Goal: Task Accomplishment & Management: Use online tool/utility

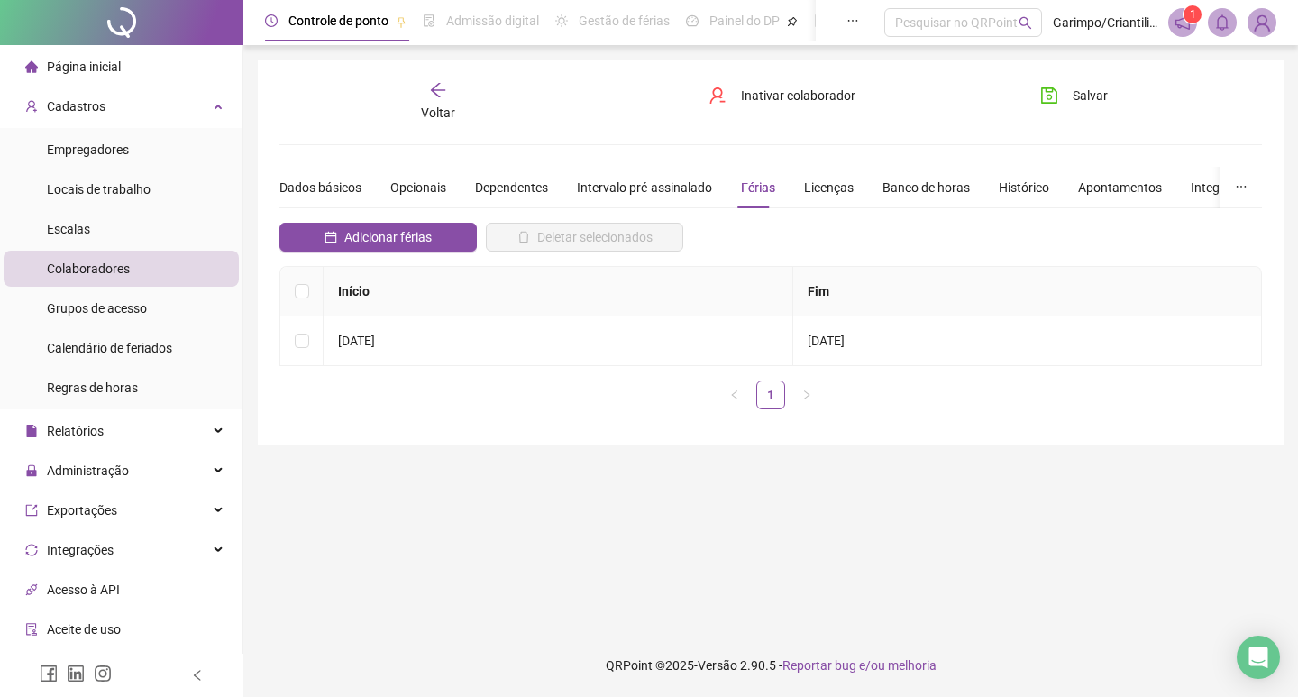
click at [445, 101] on div "Voltar" at bounding box center [437, 101] width 151 height 41
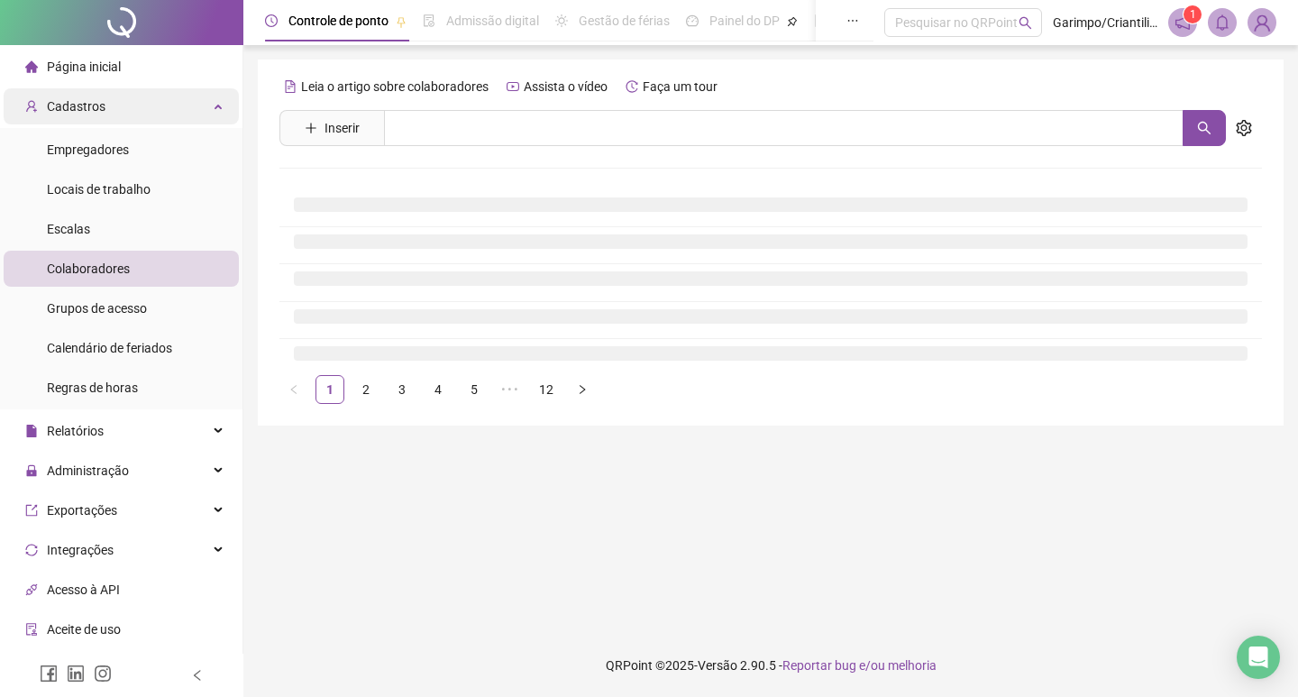
click at [85, 110] on span "Cadastros" at bounding box center [76, 106] width 59 height 14
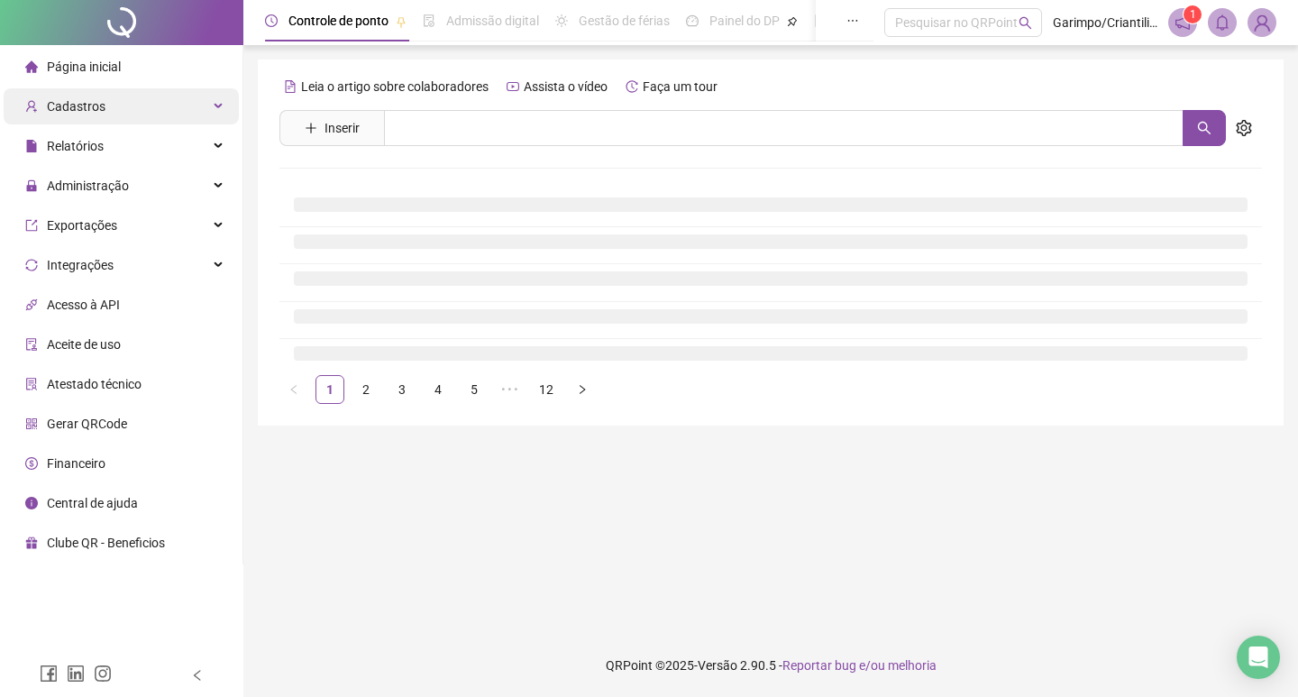
click at [85, 110] on span "Cadastros" at bounding box center [76, 106] width 59 height 14
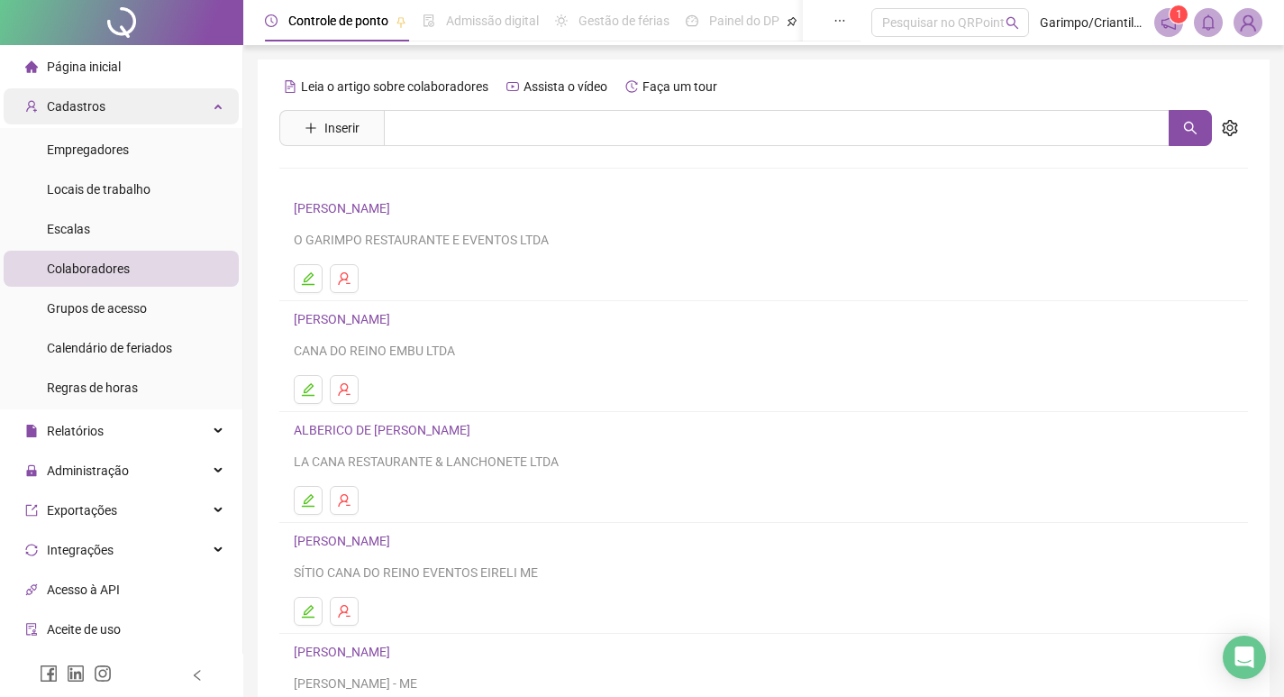
click at [201, 98] on div "Cadastros" at bounding box center [121, 106] width 235 height 36
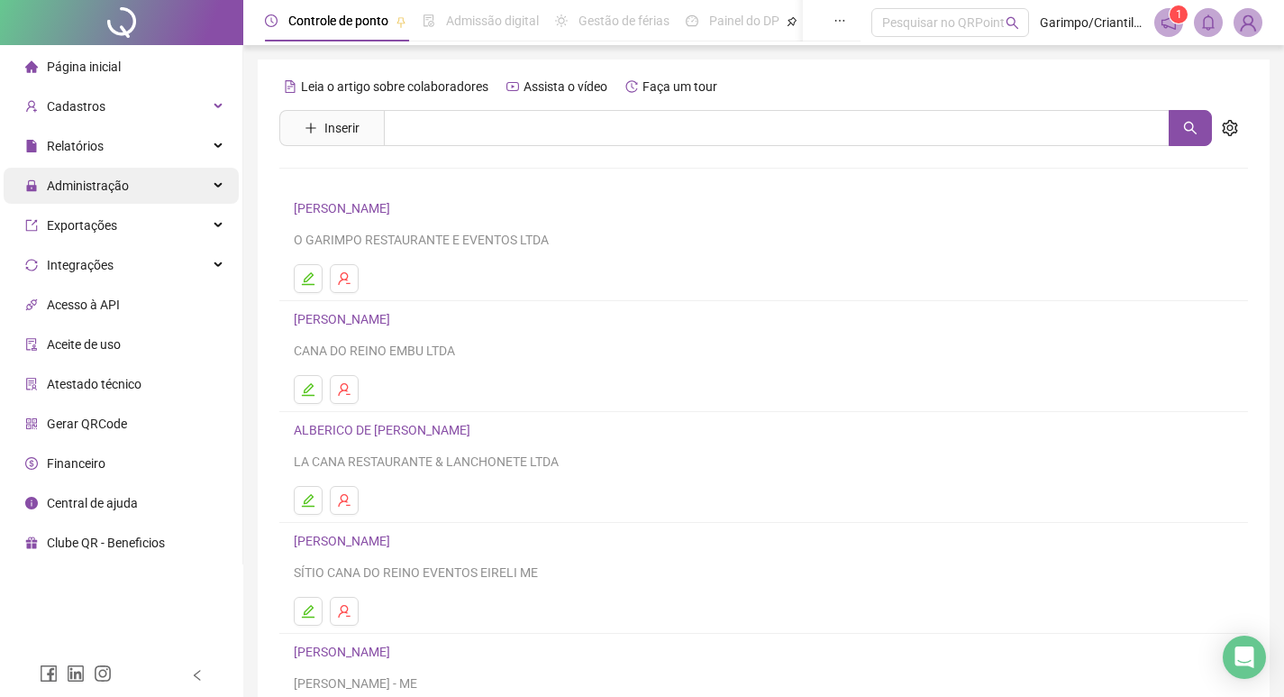
click at [149, 169] on div "Administração" at bounding box center [121, 186] width 235 height 36
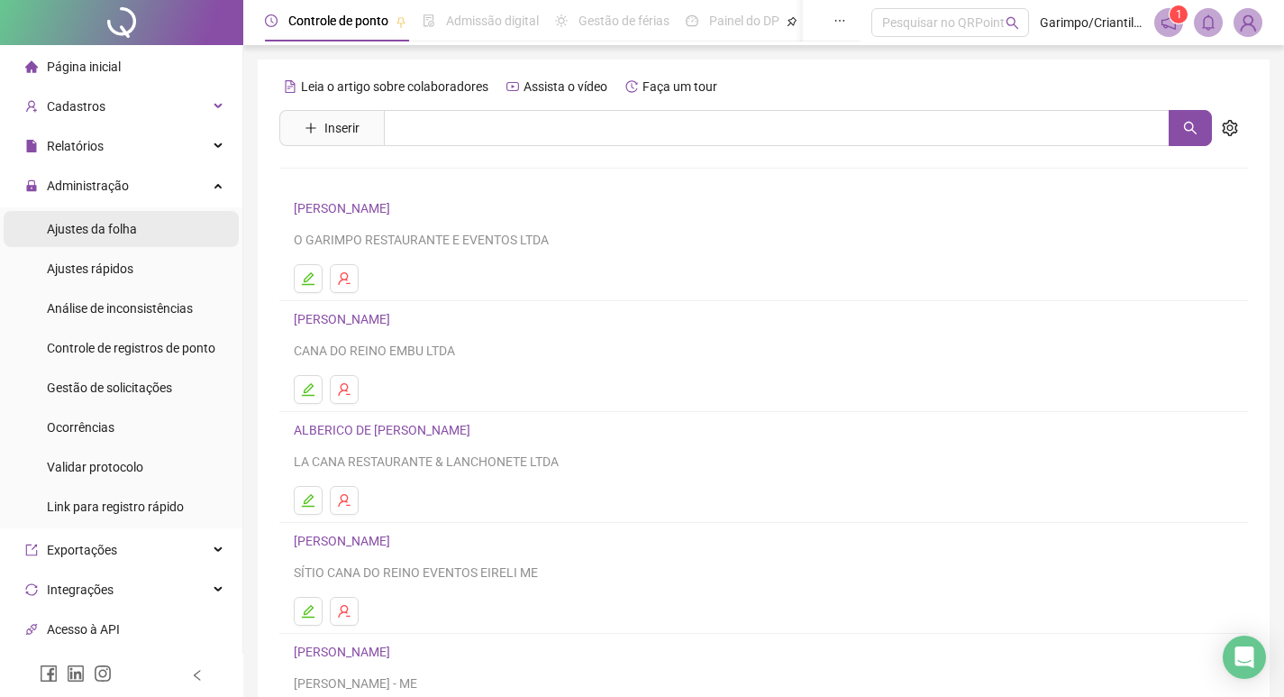
click at [109, 222] on span "Ajustes da folha" at bounding box center [92, 229] width 90 height 14
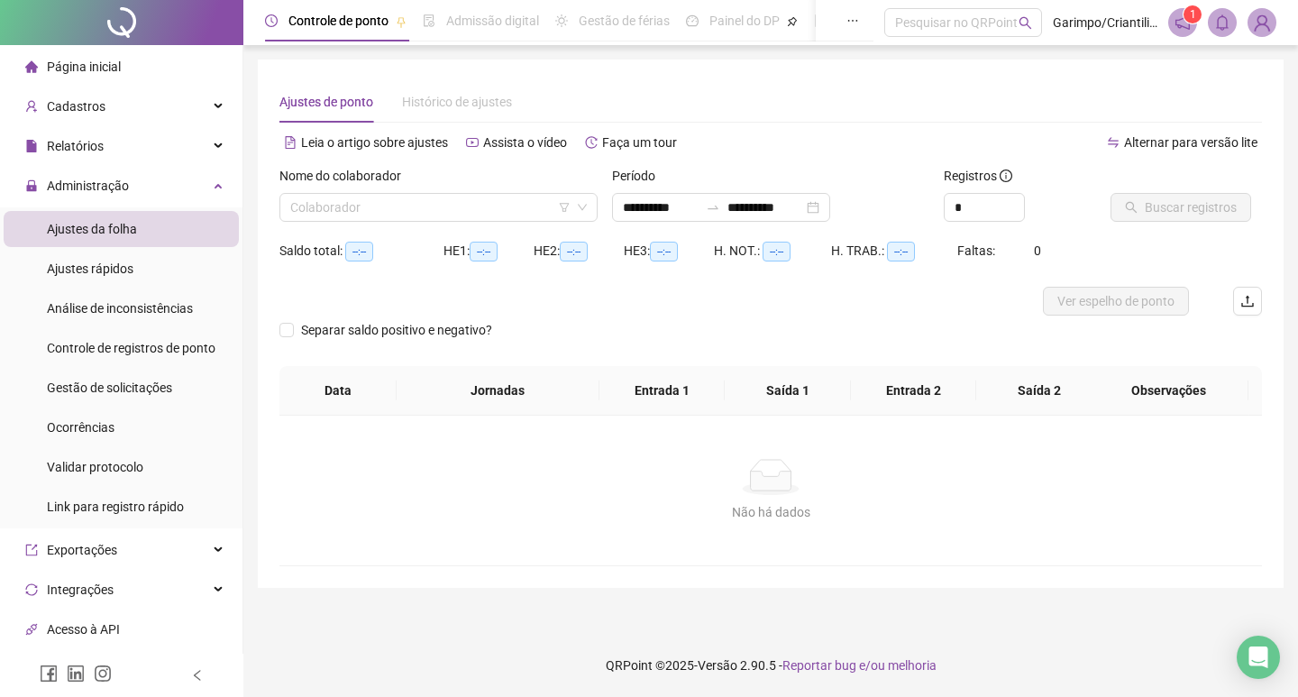
type input "**********"
click at [330, 217] on input "search" at bounding box center [430, 207] width 280 height 27
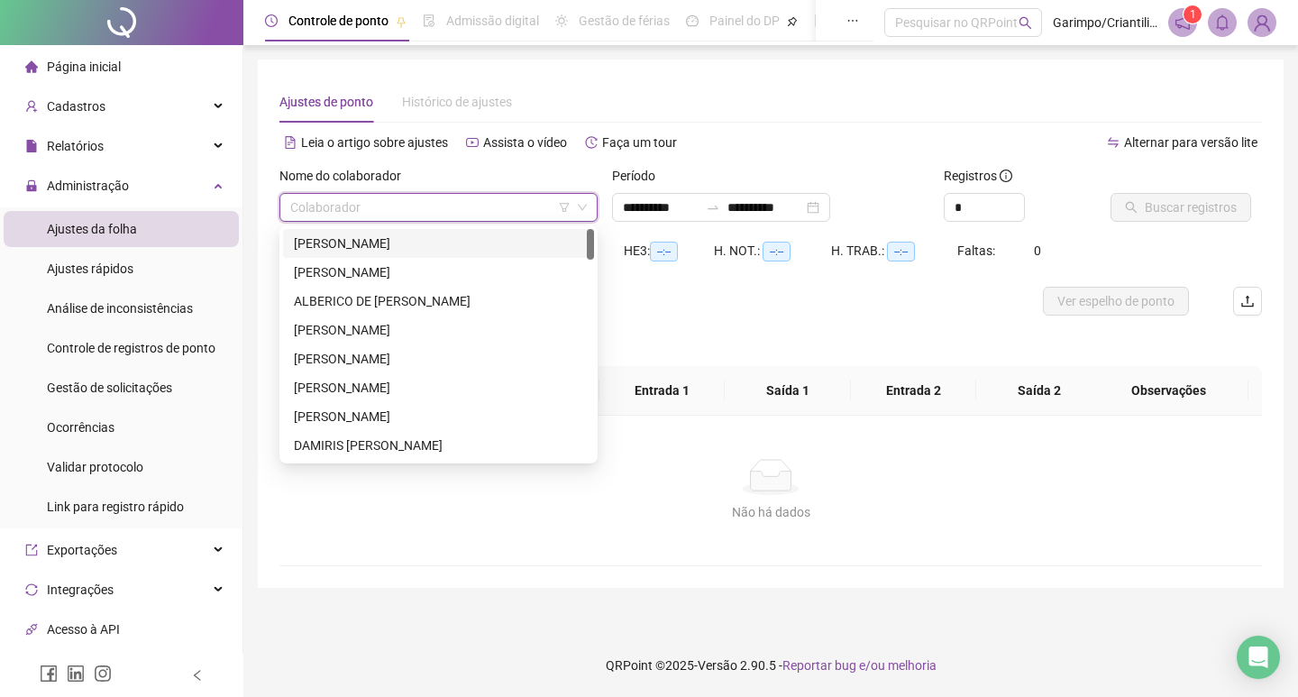
click at [569, 210] on icon "filter" at bounding box center [564, 207] width 11 height 11
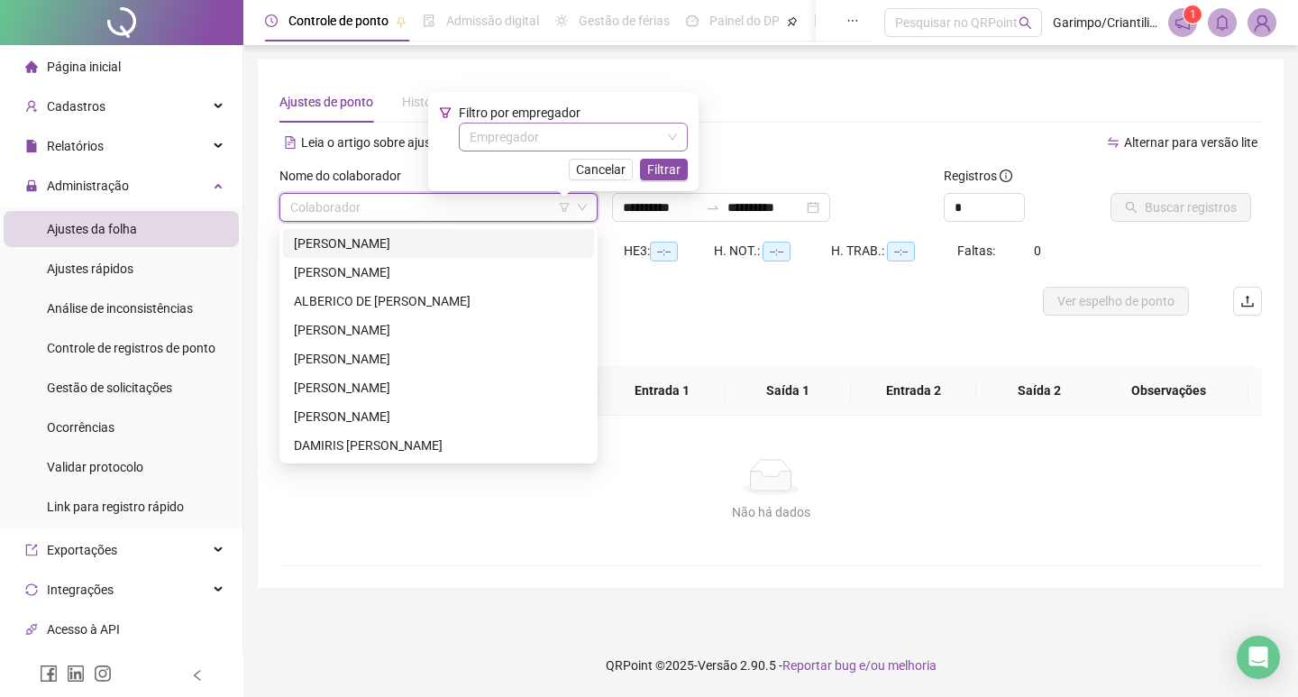
click at [501, 130] on input "search" at bounding box center [564, 136] width 191 height 27
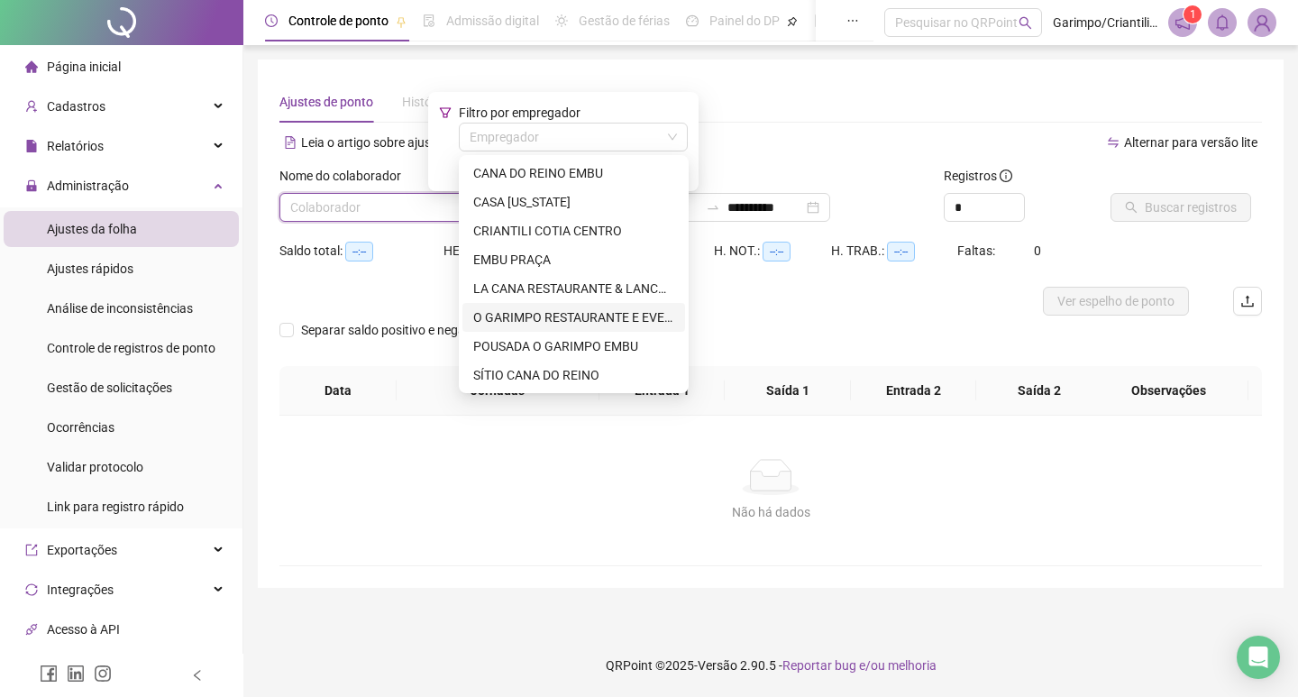
click at [553, 320] on div "O GARIMPO RESTAURANTE E EVENTOS LTDA" at bounding box center [573, 317] width 201 height 20
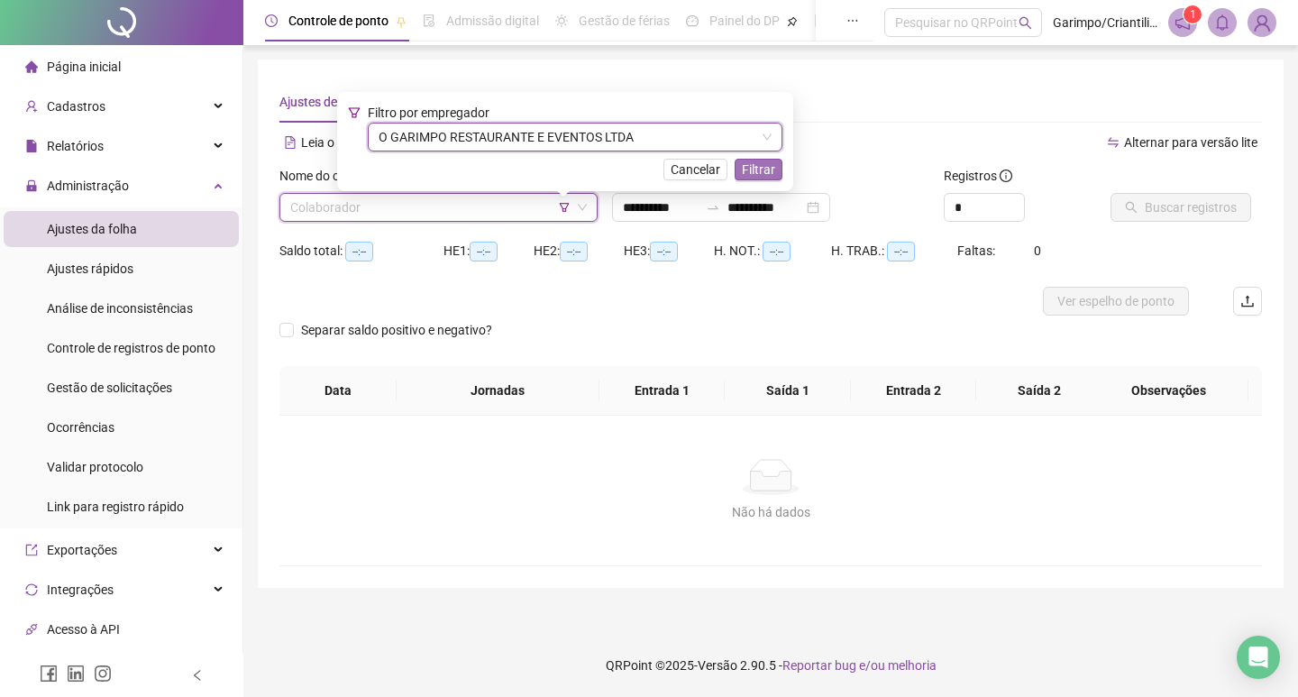
click at [746, 169] on span "Filtrar" at bounding box center [758, 169] width 33 height 20
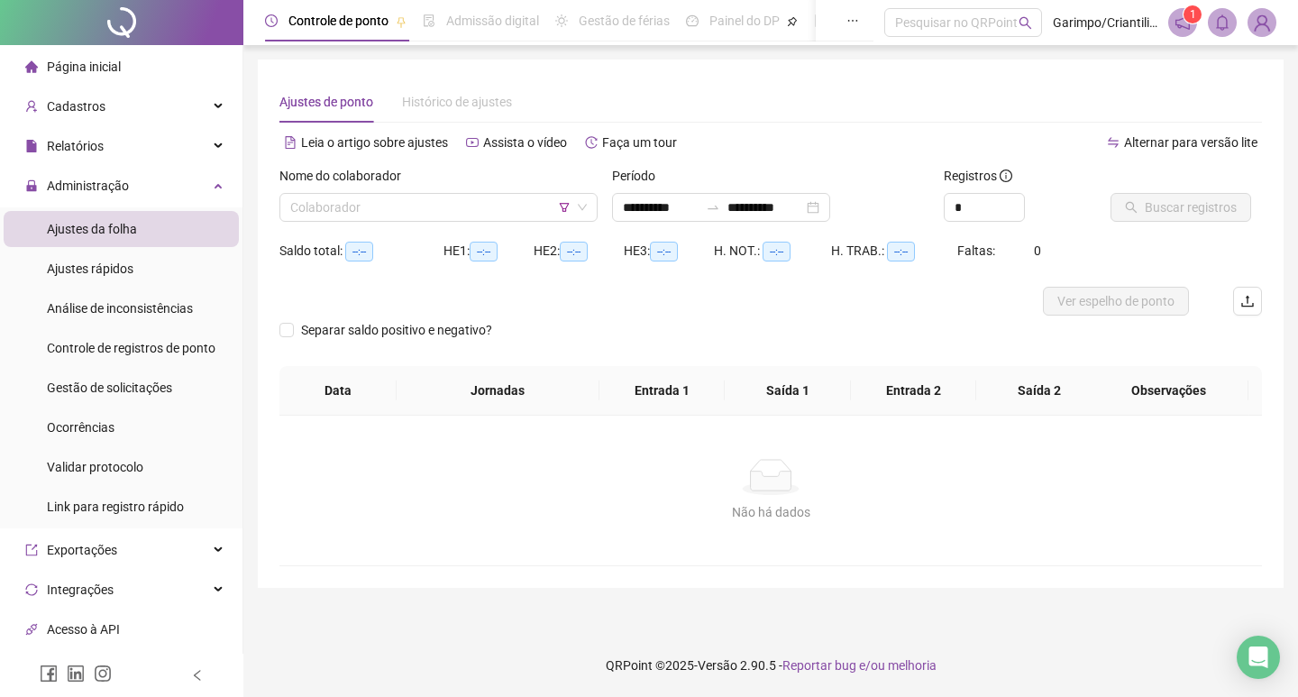
click at [821, 308] on div at bounding box center [647, 301] width 737 height 29
click at [451, 207] on input "search" at bounding box center [430, 207] width 280 height 27
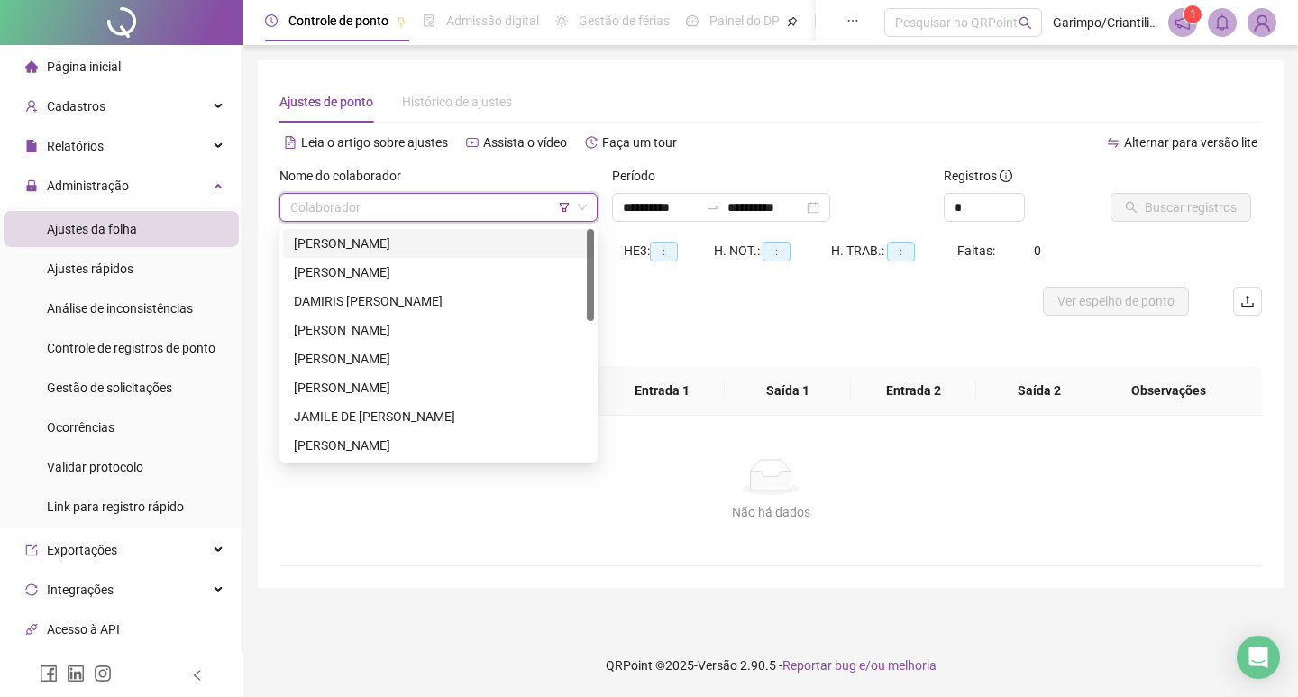
click at [328, 246] on div "[PERSON_NAME]" at bounding box center [438, 243] width 289 height 20
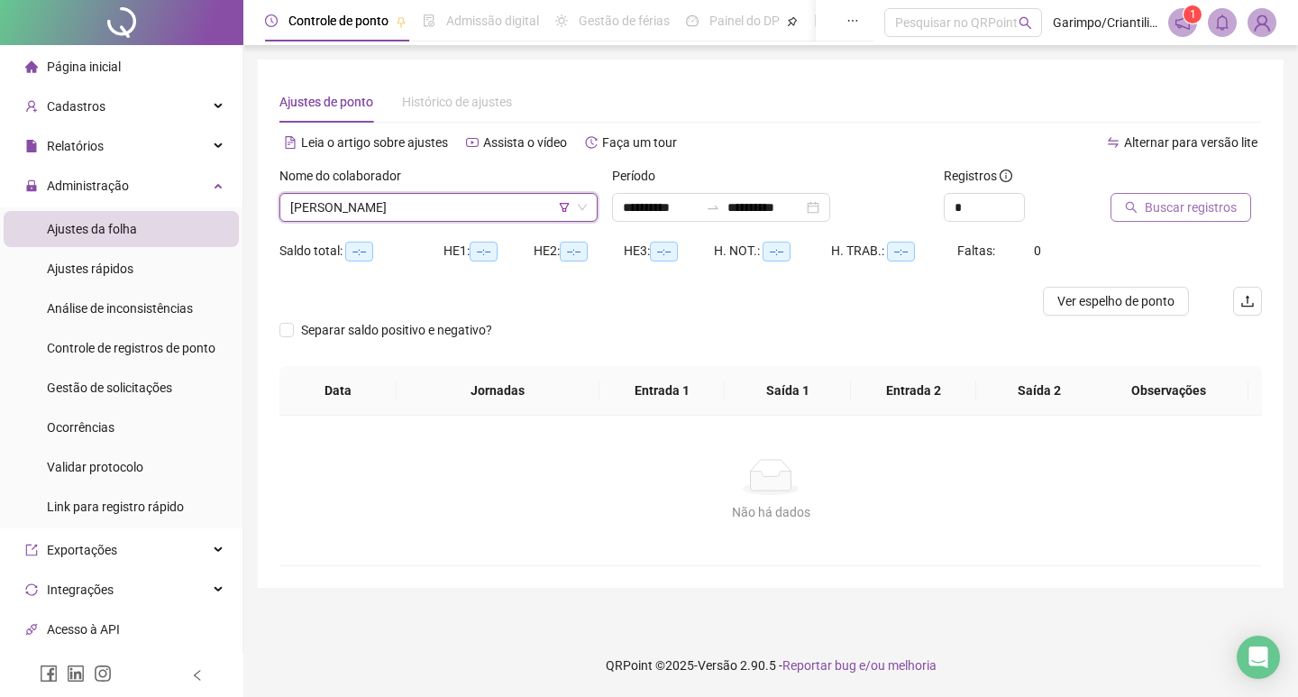
click at [1223, 198] on span "Buscar registros" at bounding box center [1190, 207] width 92 height 20
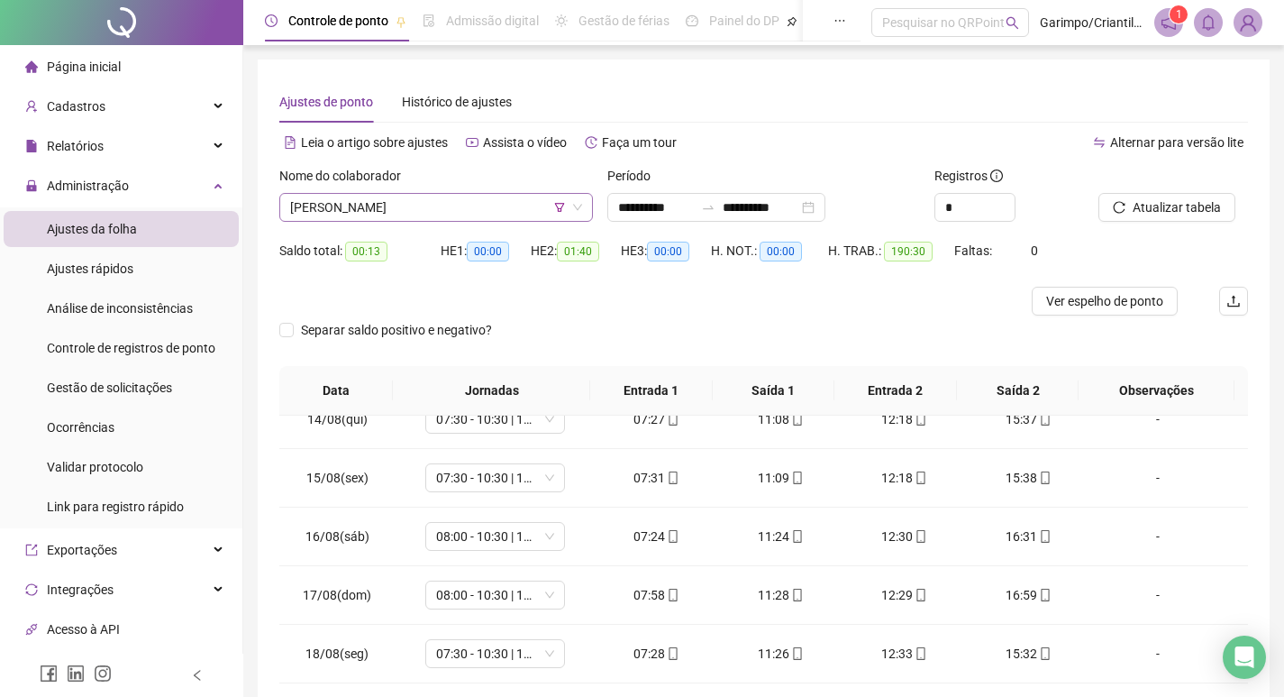
click at [438, 206] on span "[PERSON_NAME]" at bounding box center [436, 207] width 292 height 27
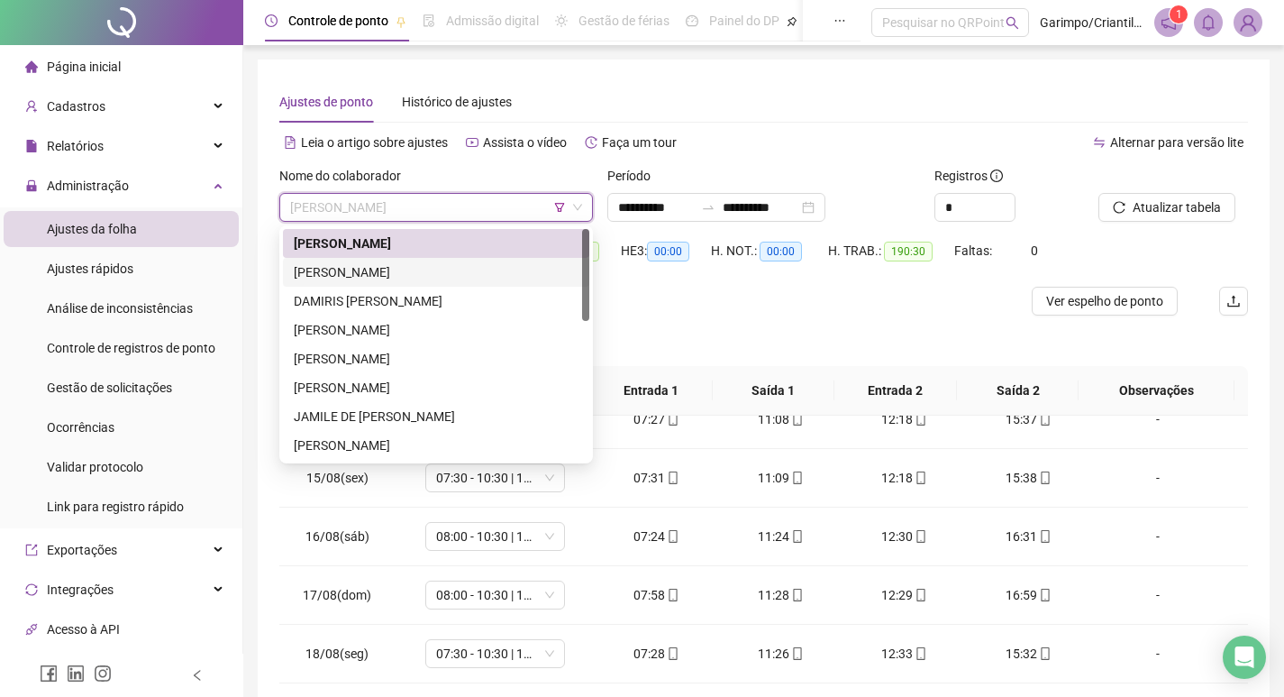
click at [405, 259] on div "[PERSON_NAME]" at bounding box center [436, 272] width 306 height 29
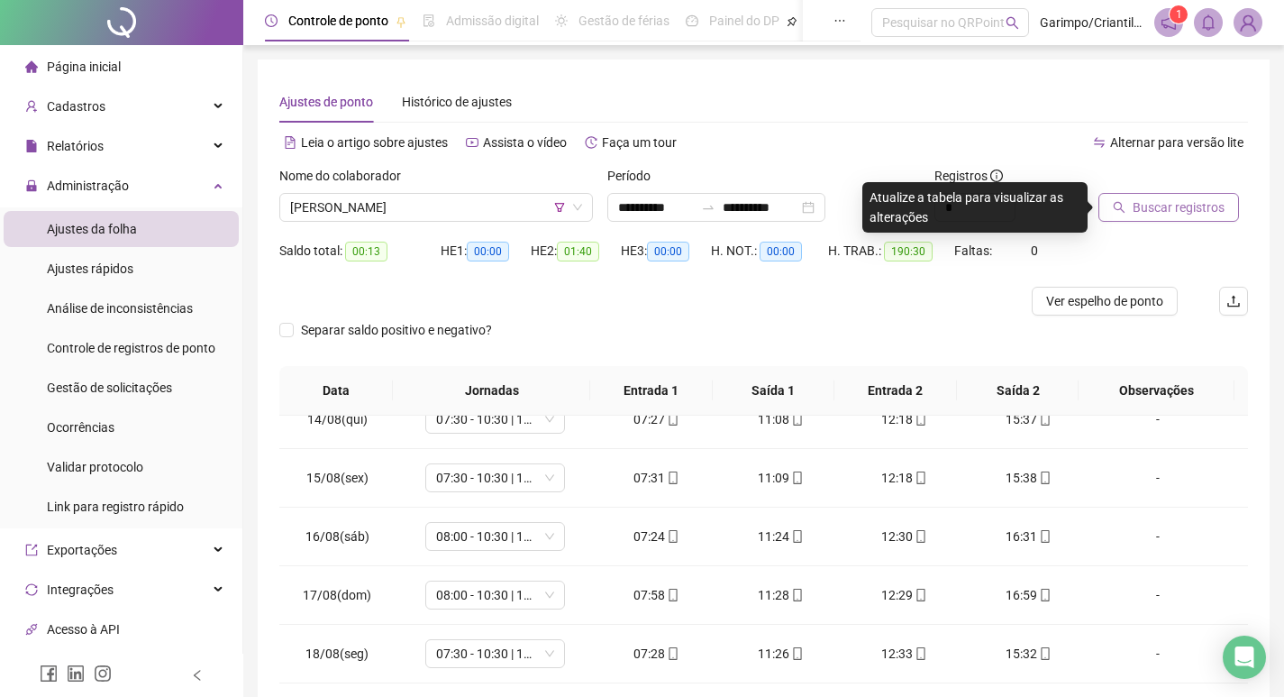
click at [1169, 208] on span "Buscar registros" at bounding box center [1179, 207] width 92 height 20
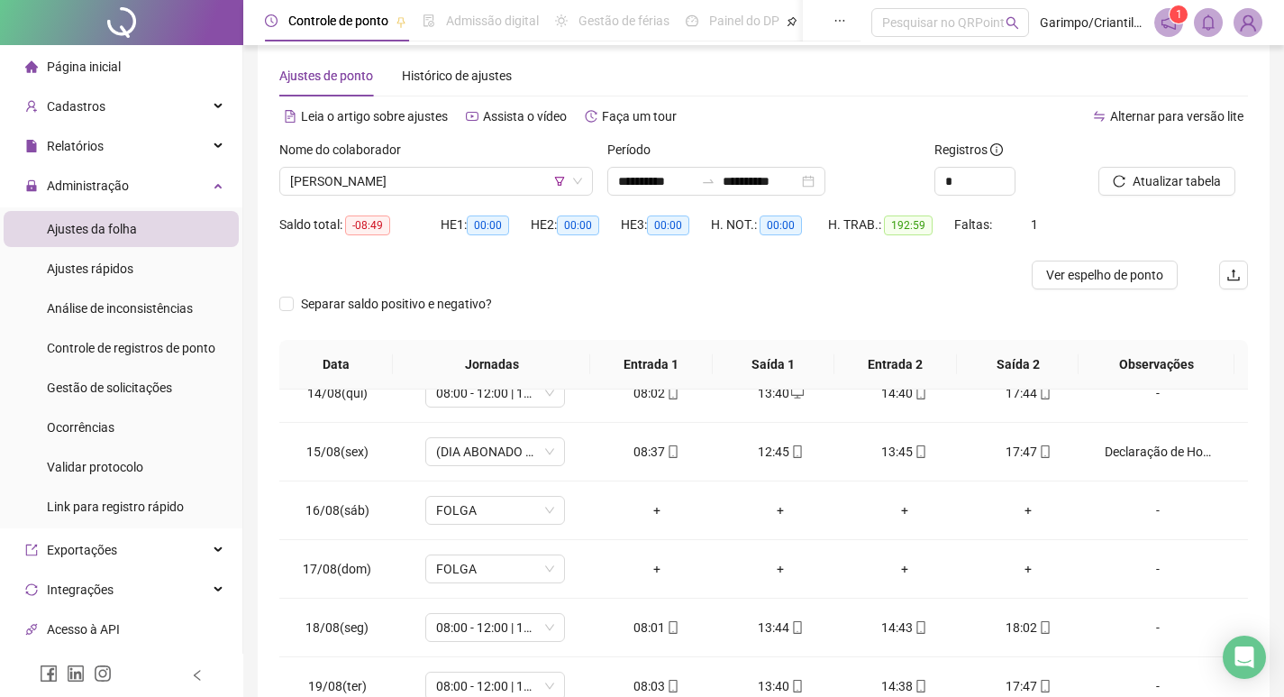
scroll to position [23, 0]
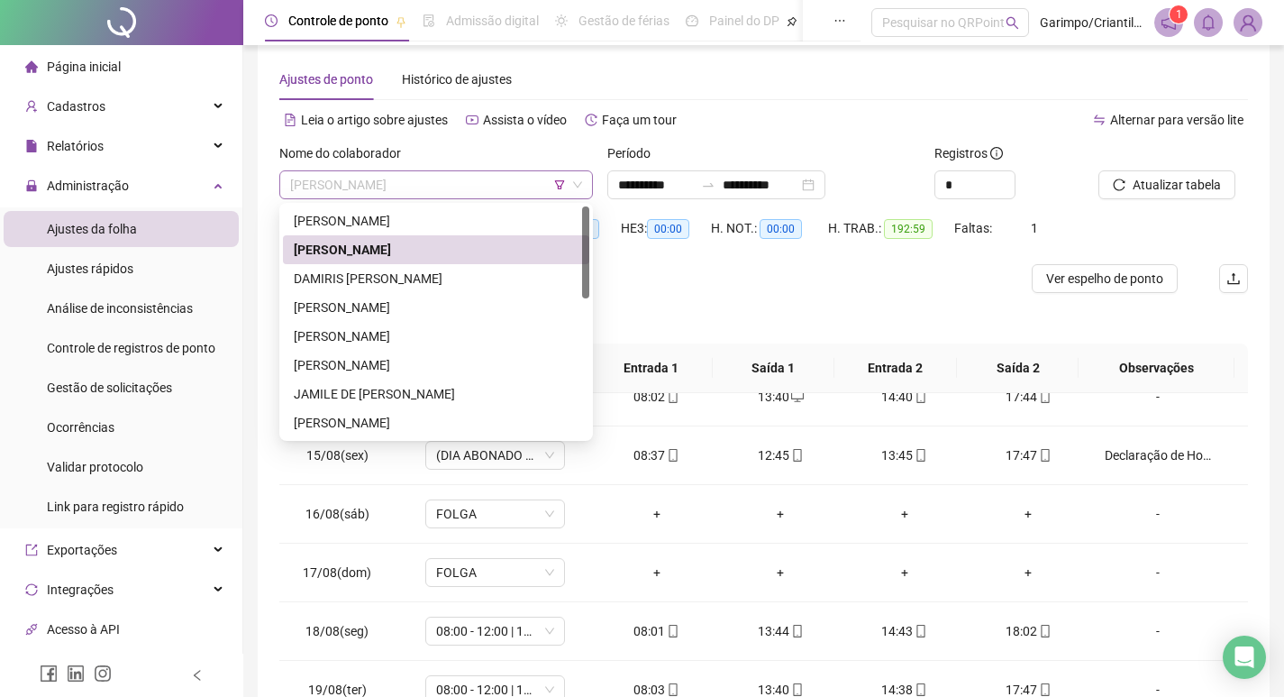
click at [405, 175] on span "[PERSON_NAME]" at bounding box center [436, 184] width 292 height 27
click at [397, 278] on div "DAMIRIS [PERSON_NAME]" at bounding box center [436, 279] width 285 height 20
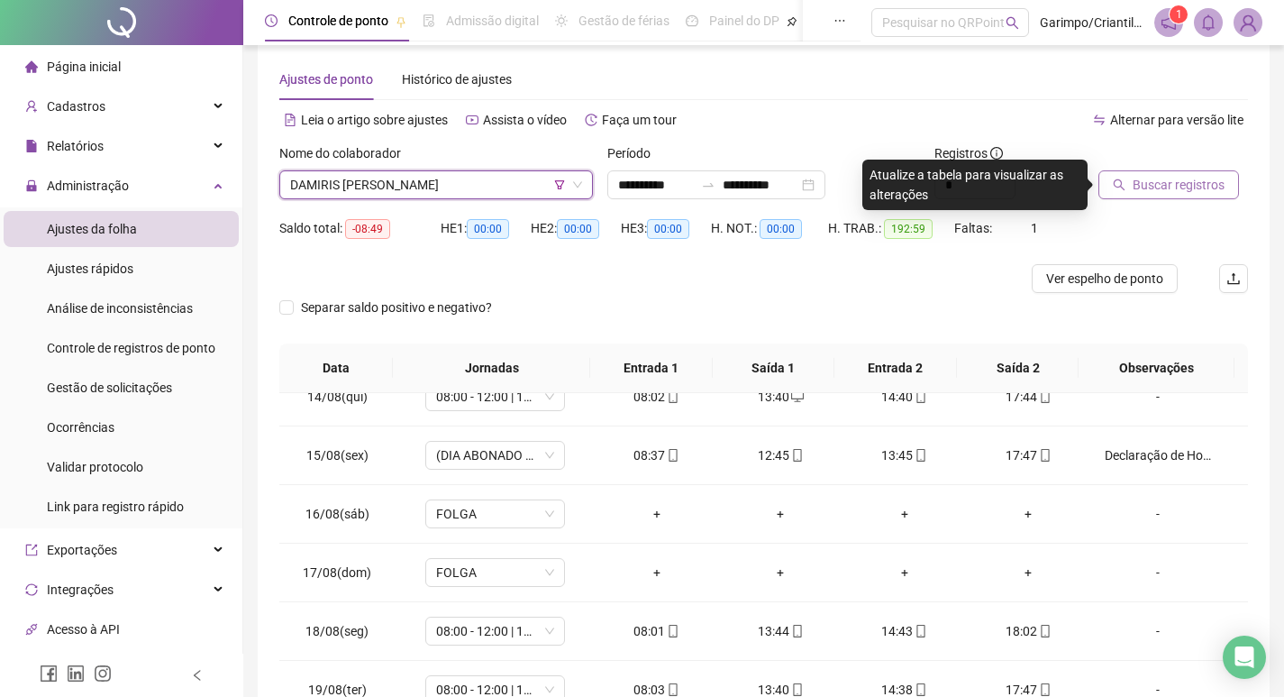
click at [1110, 195] on button "Buscar registros" at bounding box center [1168, 184] width 141 height 29
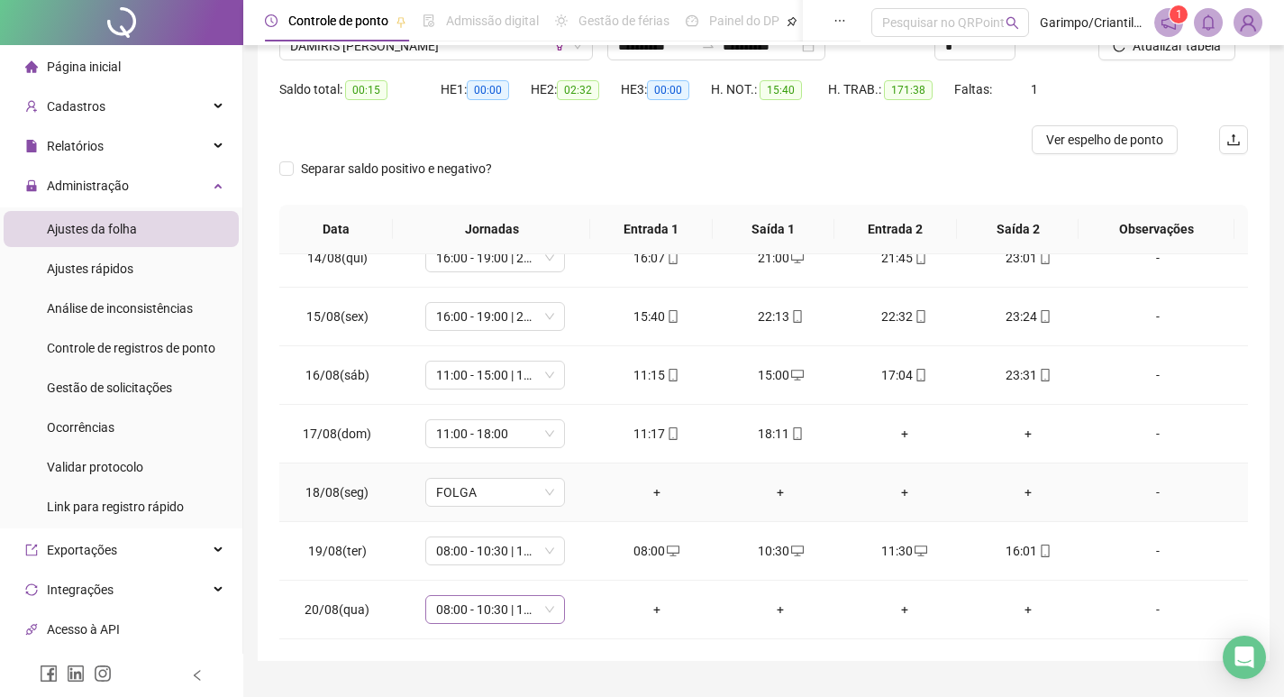
scroll to position [203, 0]
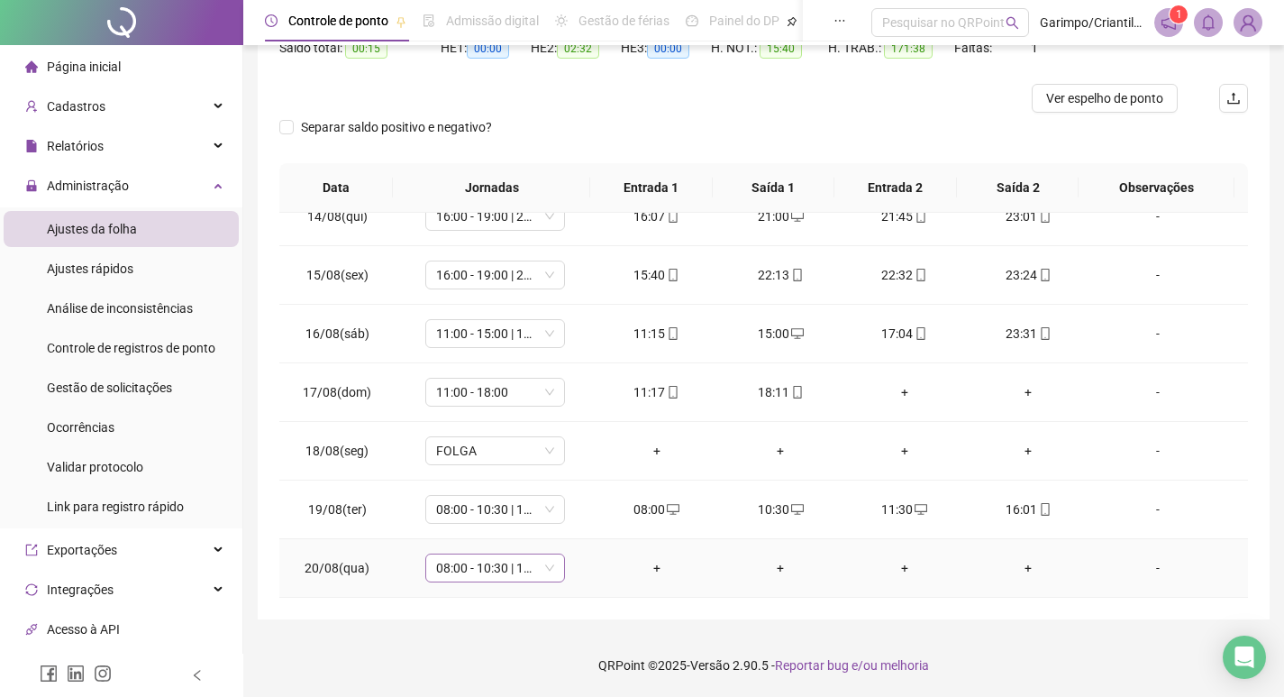
click at [498, 556] on span "08:00 - 10:30 | 11:30 - 16:00" at bounding box center [495, 567] width 118 height 27
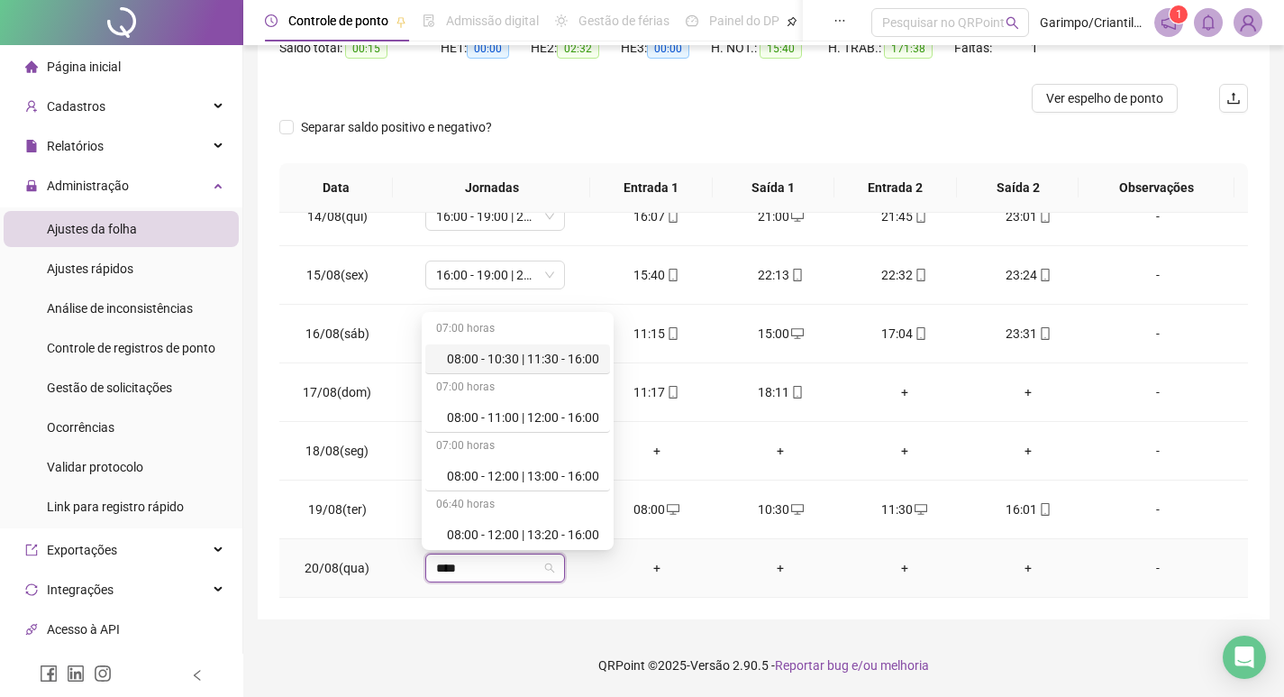
type input "*****"
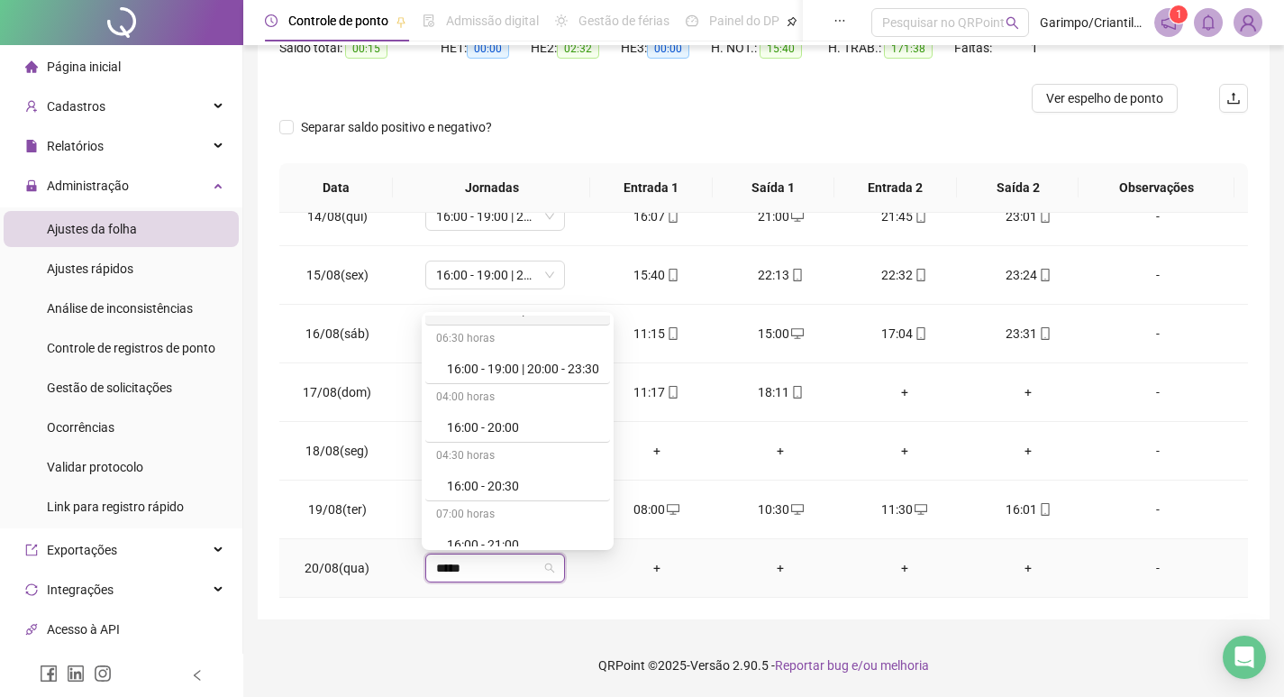
scroll to position [2884, 0]
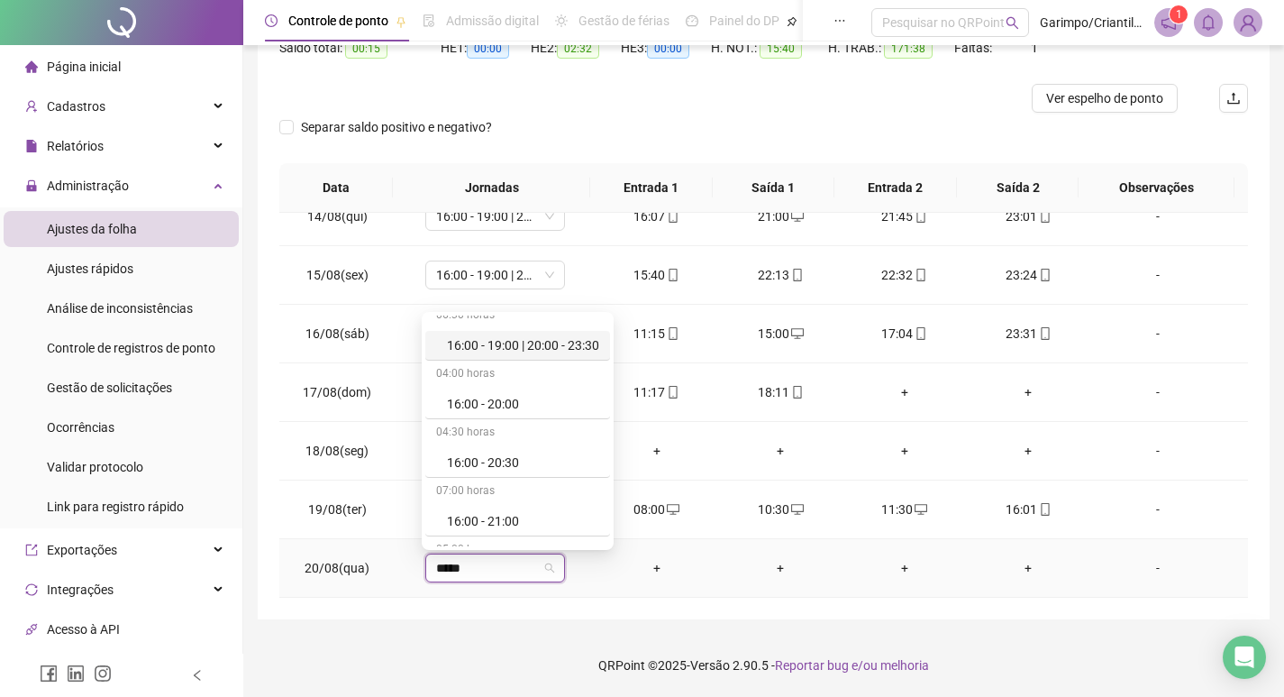
click at [571, 349] on div "16:00 - 19:00 | 20:00 - 23:30" at bounding box center [523, 345] width 152 height 20
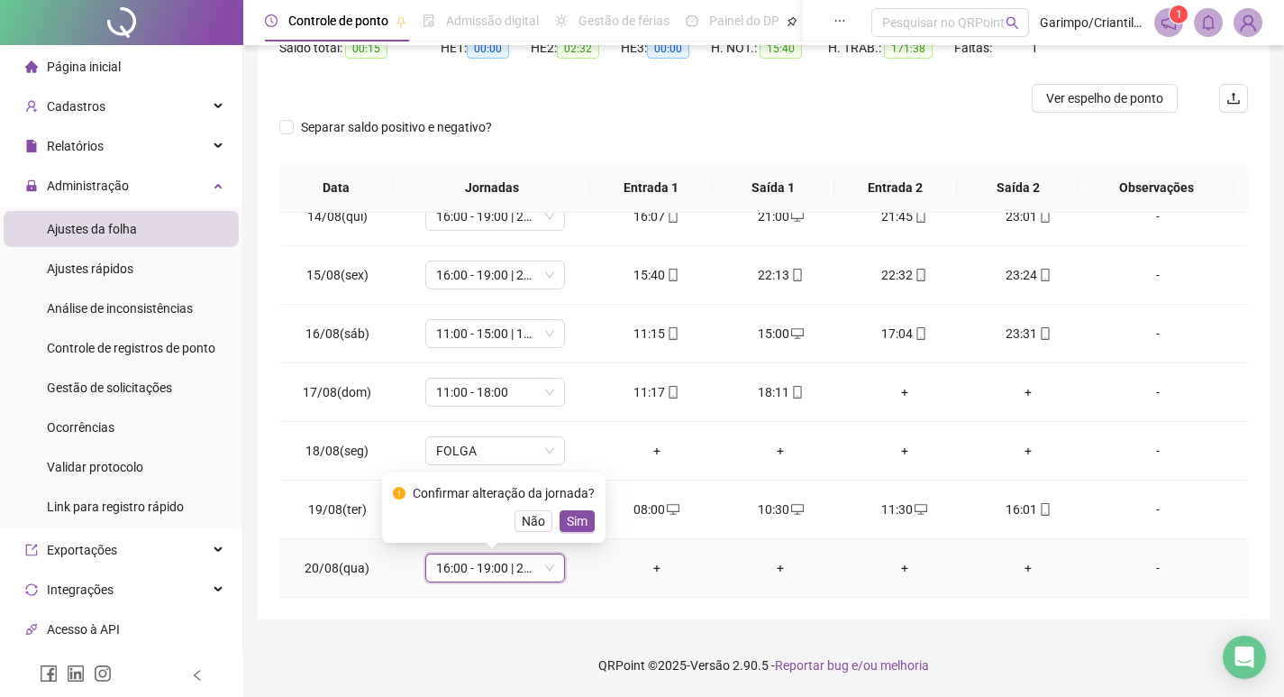
click at [515, 569] on span "16:00 - 19:00 | 20:00 - 23:30" at bounding box center [495, 567] width 118 height 27
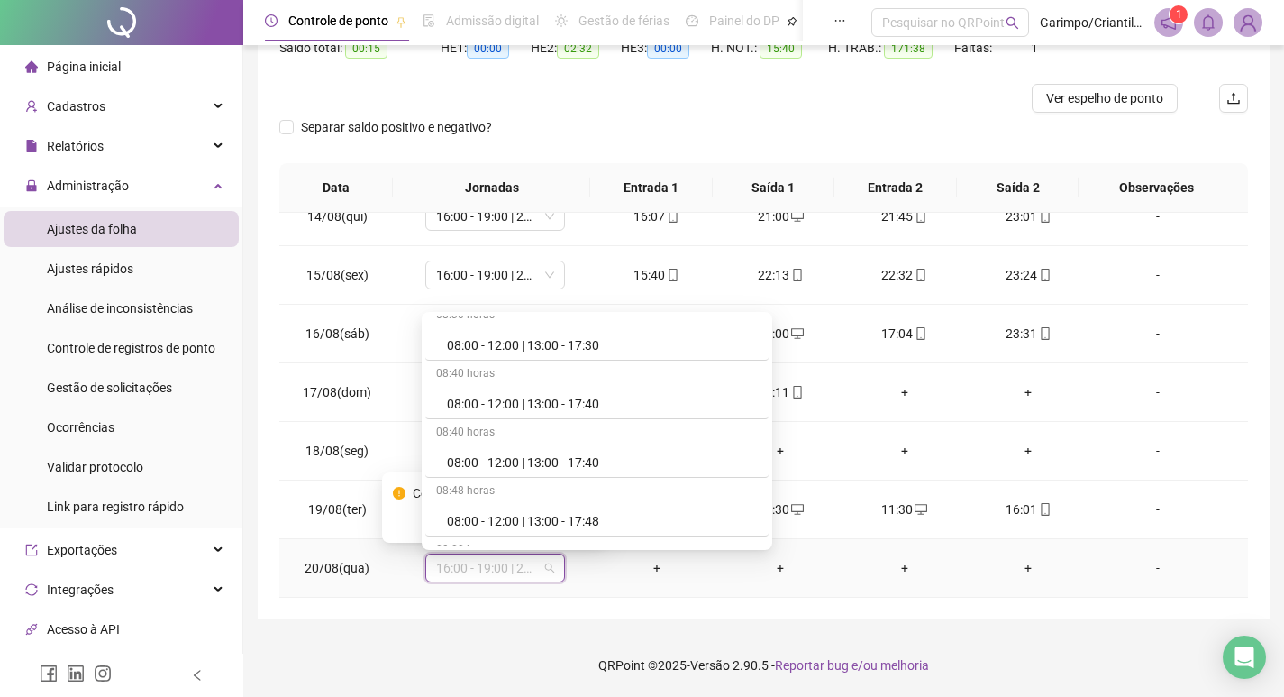
scroll to position [15525, 0]
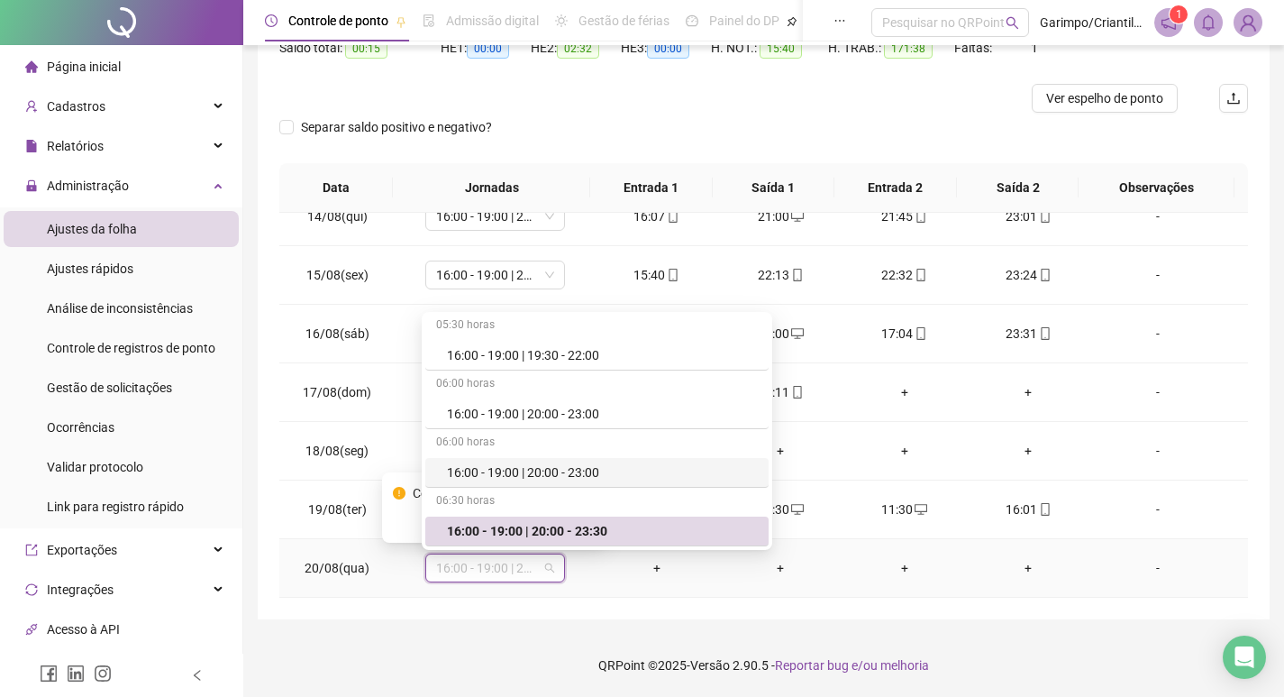
click at [530, 467] on div "16:00 - 19:00 | 20:00 - 23:00" at bounding box center [602, 472] width 311 height 20
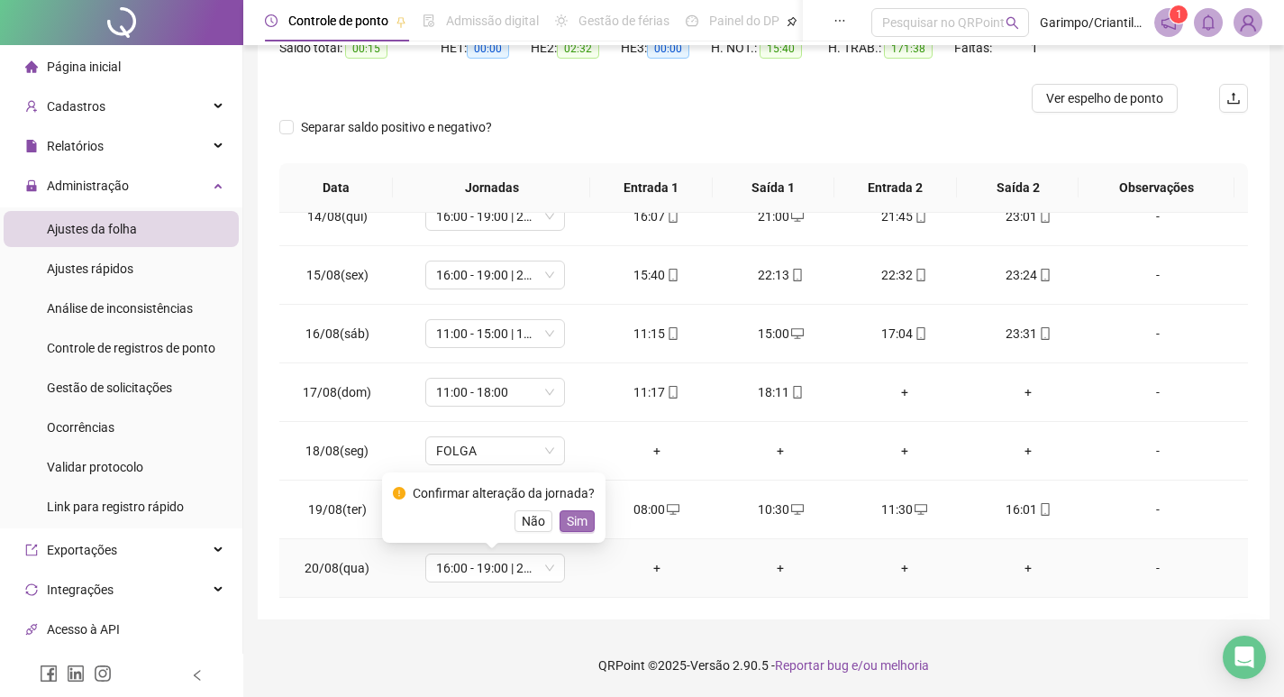
click at [573, 515] on span "Sim" at bounding box center [577, 521] width 21 height 20
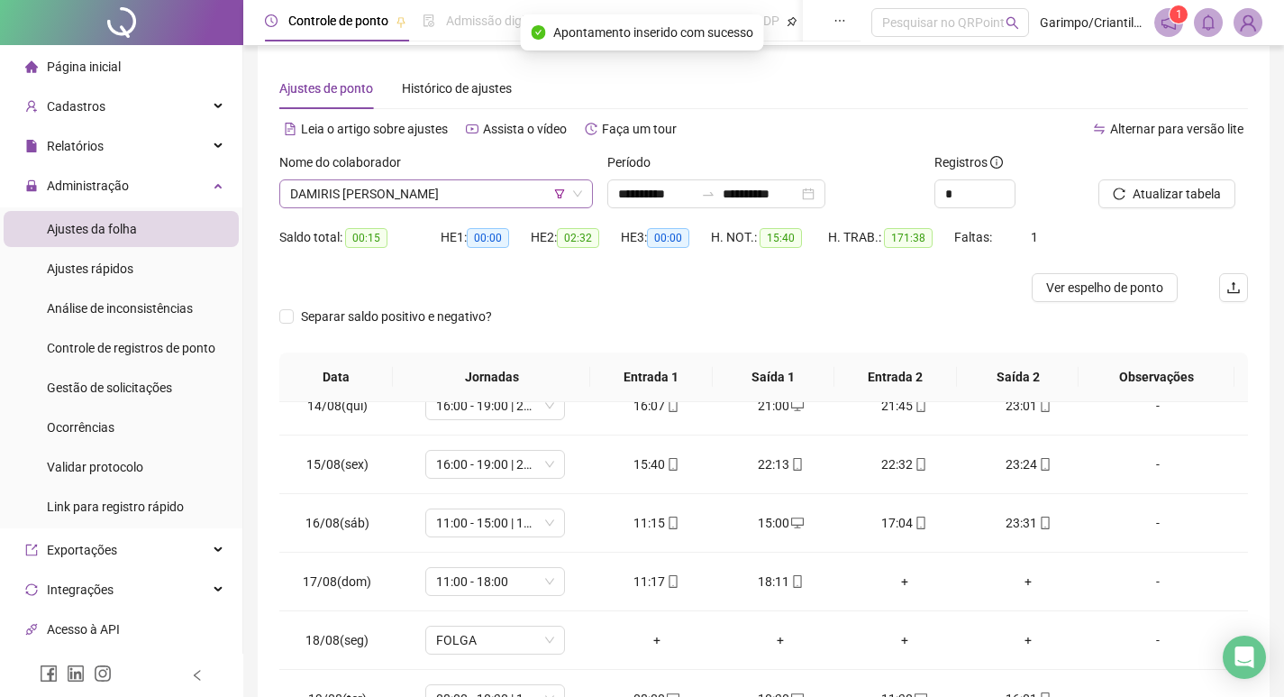
scroll to position [0, 0]
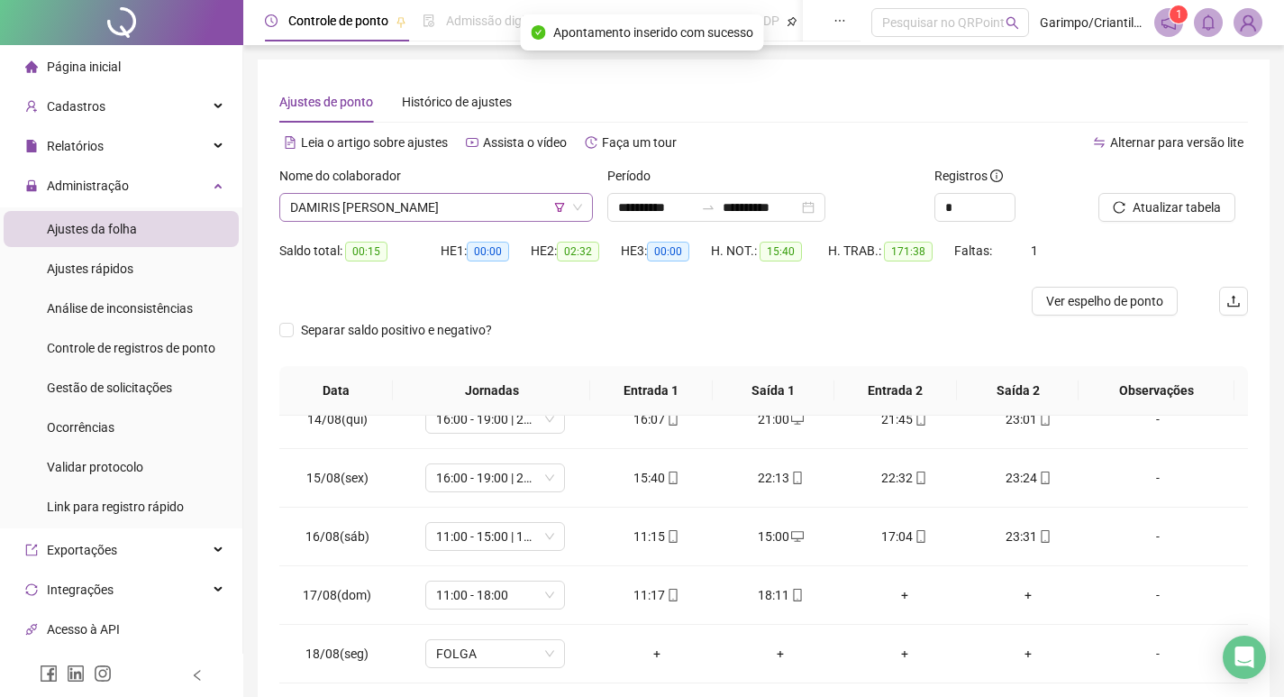
click at [436, 202] on span "DAMIRIS [PERSON_NAME]" at bounding box center [436, 207] width 292 height 27
click at [287, 129] on div "Leia o artigo sobre ajustes" at bounding box center [365, 142] width 173 height 29
